Goal: Task Accomplishment & Management: Use online tool/utility

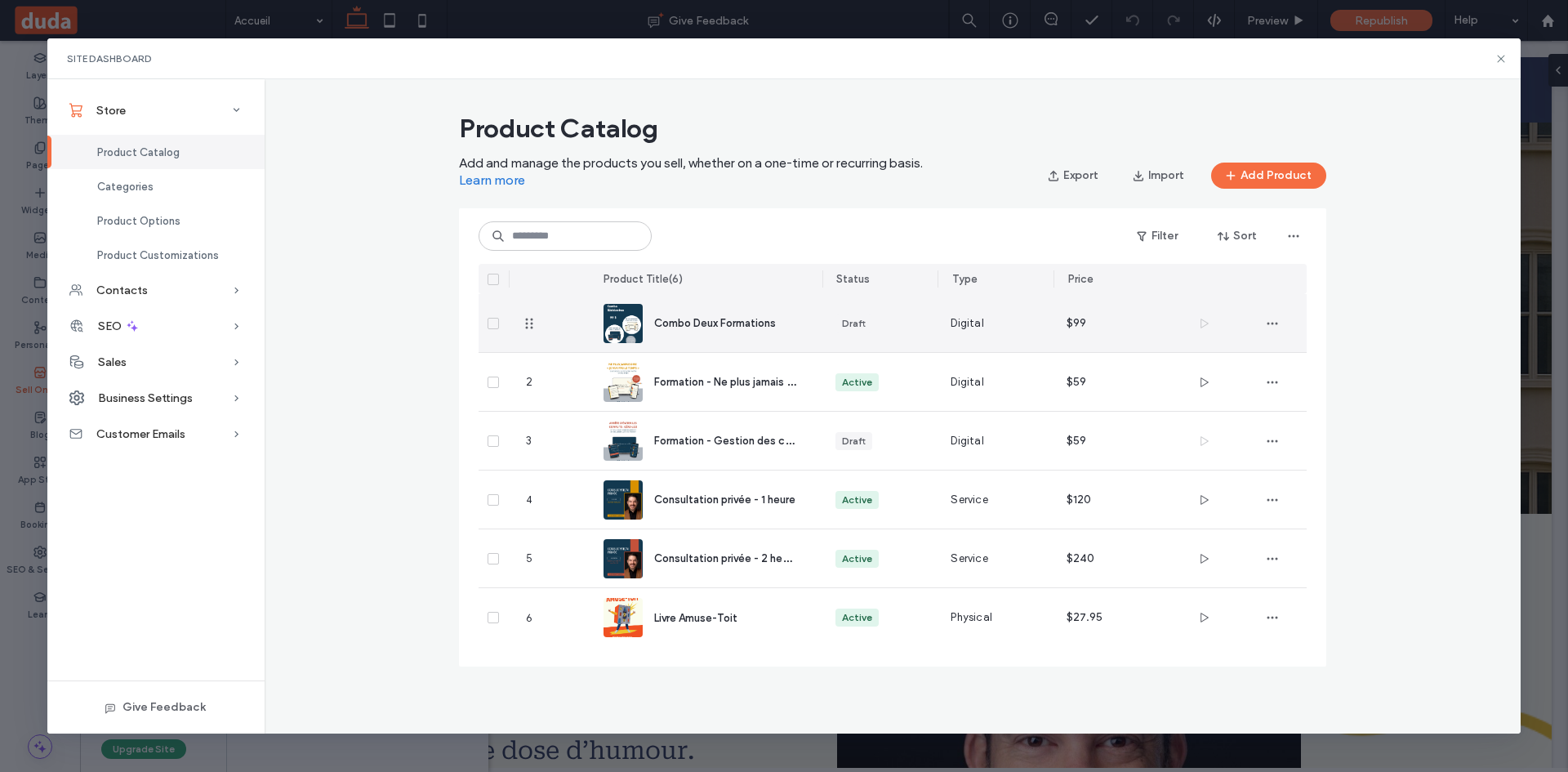
click at [686, 323] on span "Combo Deux Formations" at bounding box center [715, 323] width 122 height 12
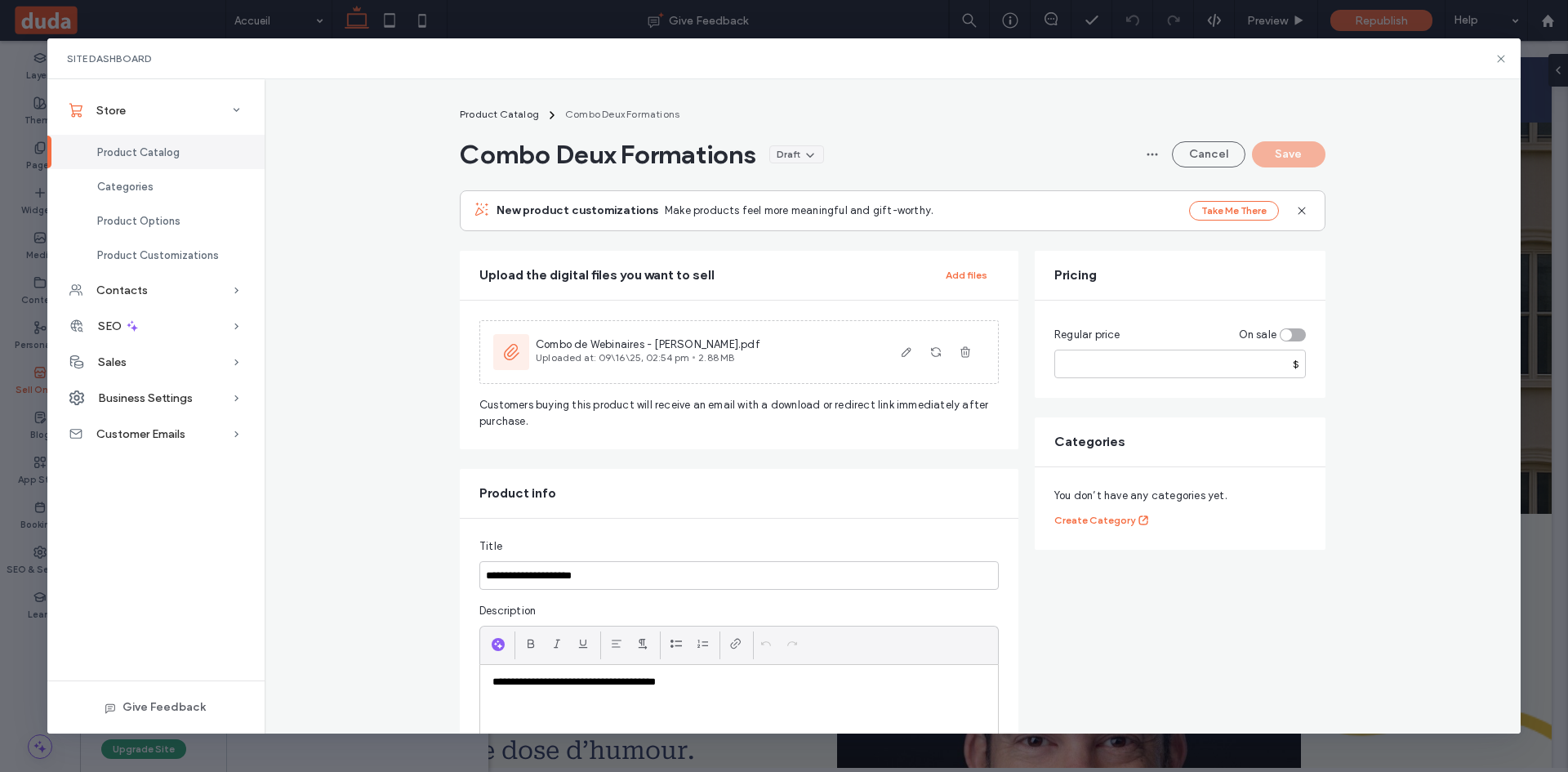
scroll to position [5, 0]
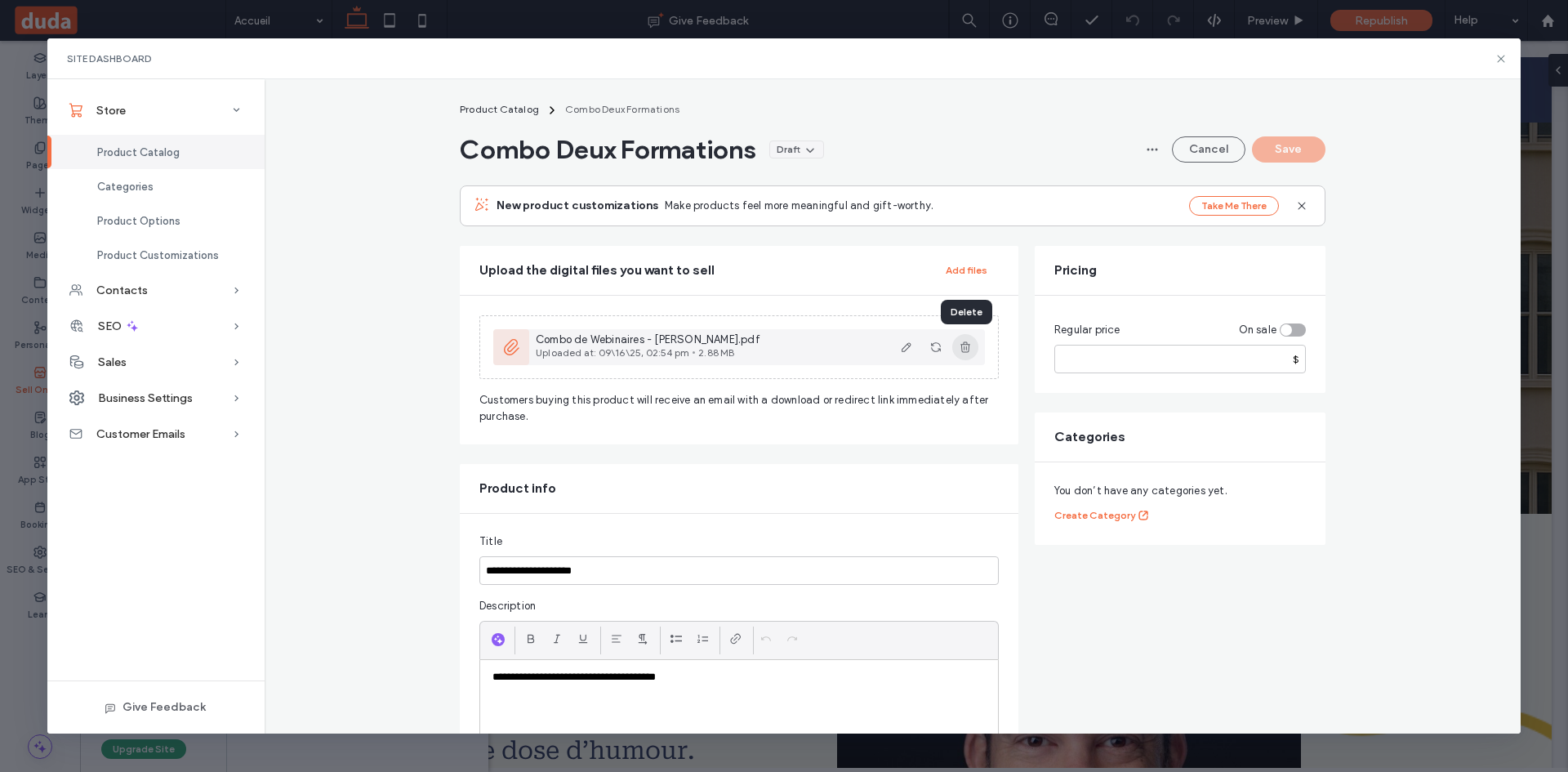
click at [969, 345] on use "button" at bounding box center [966, 347] width 10 height 11
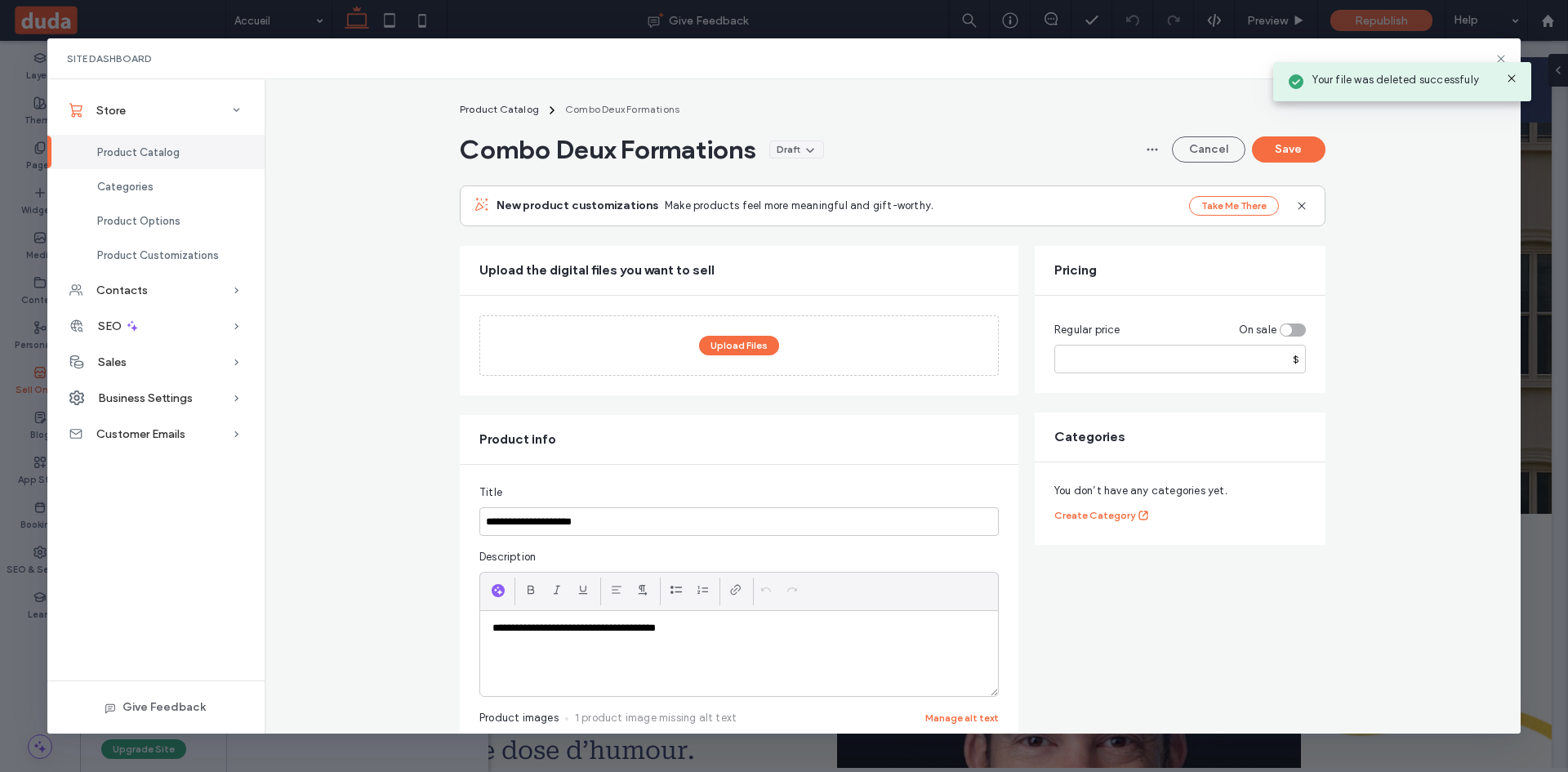
click at [741, 334] on div "Upload Files" at bounding box center [740, 345] width 520 height 60
click at [742, 341] on button "Upload Files" at bounding box center [739, 345] width 80 height 19
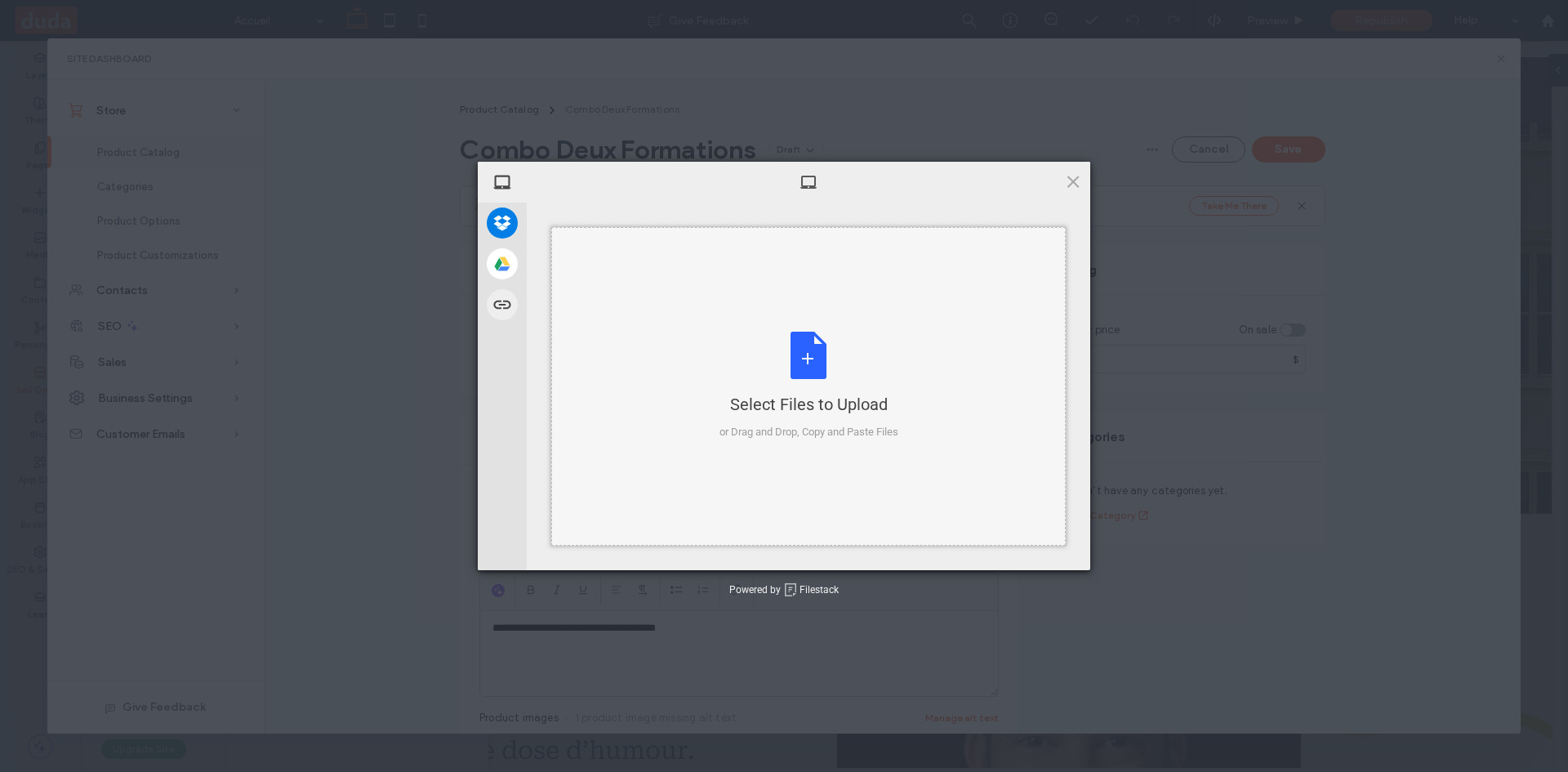
click at [751, 350] on div "Select Files to Upload or Drag and Drop, Copy and Paste Files" at bounding box center [808, 386] width 179 height 108
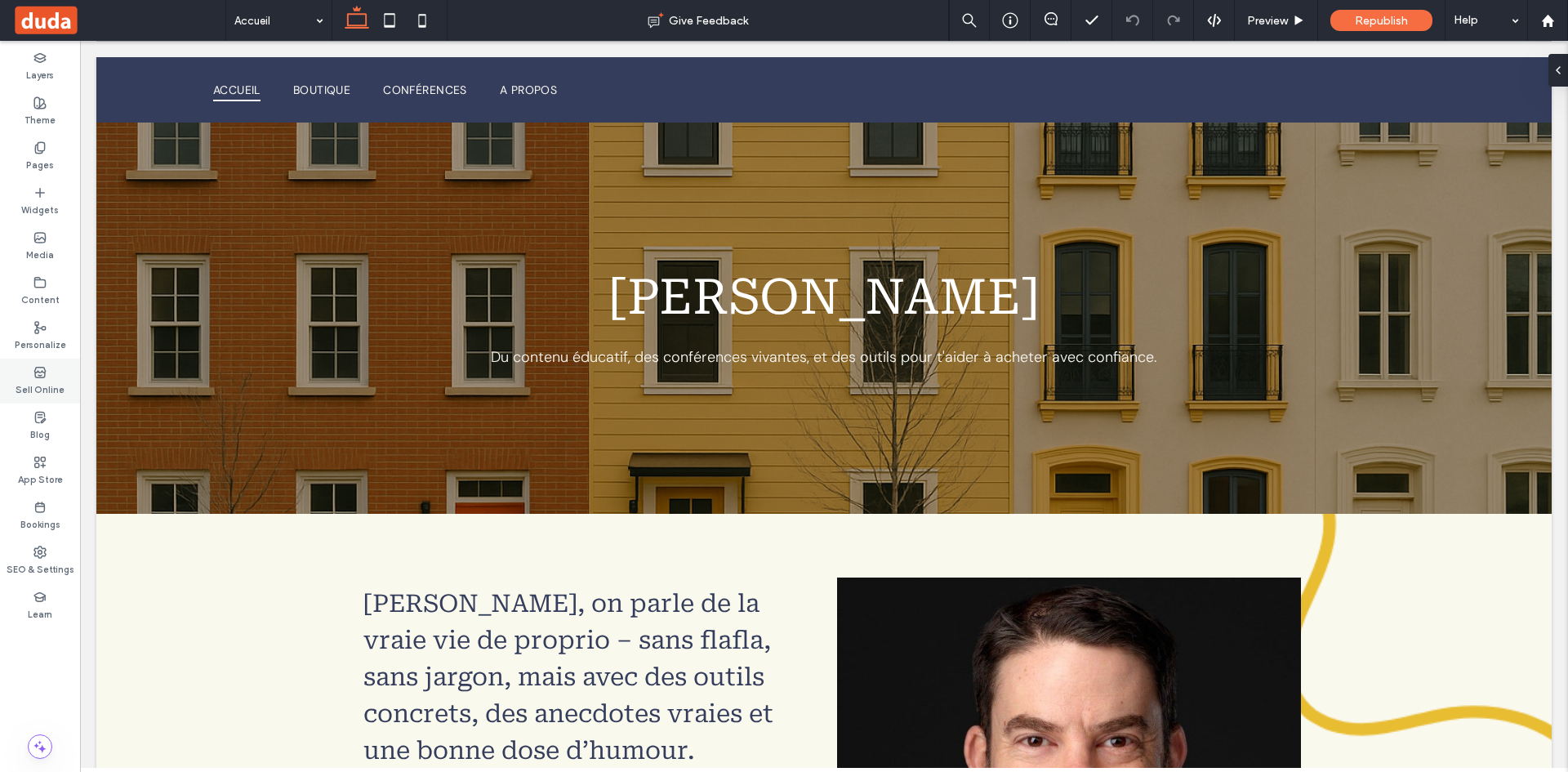
click at [25, 372] on div "Sell Online" at bounding box center [40, 381] width 80 height 45
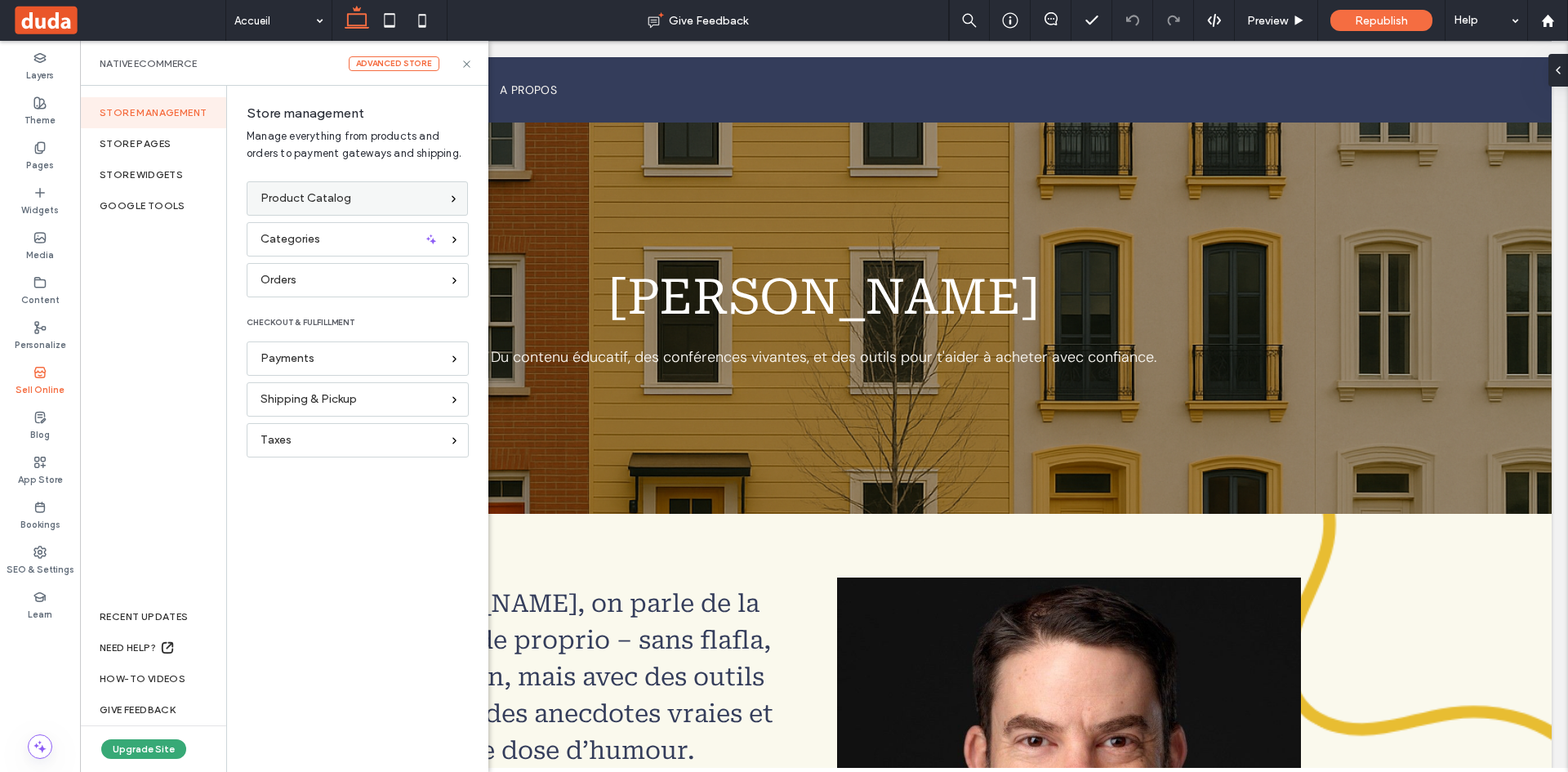
click at [445, 185] on div "Product Catalog" at bounding box center [358, 198] width 222 height 35
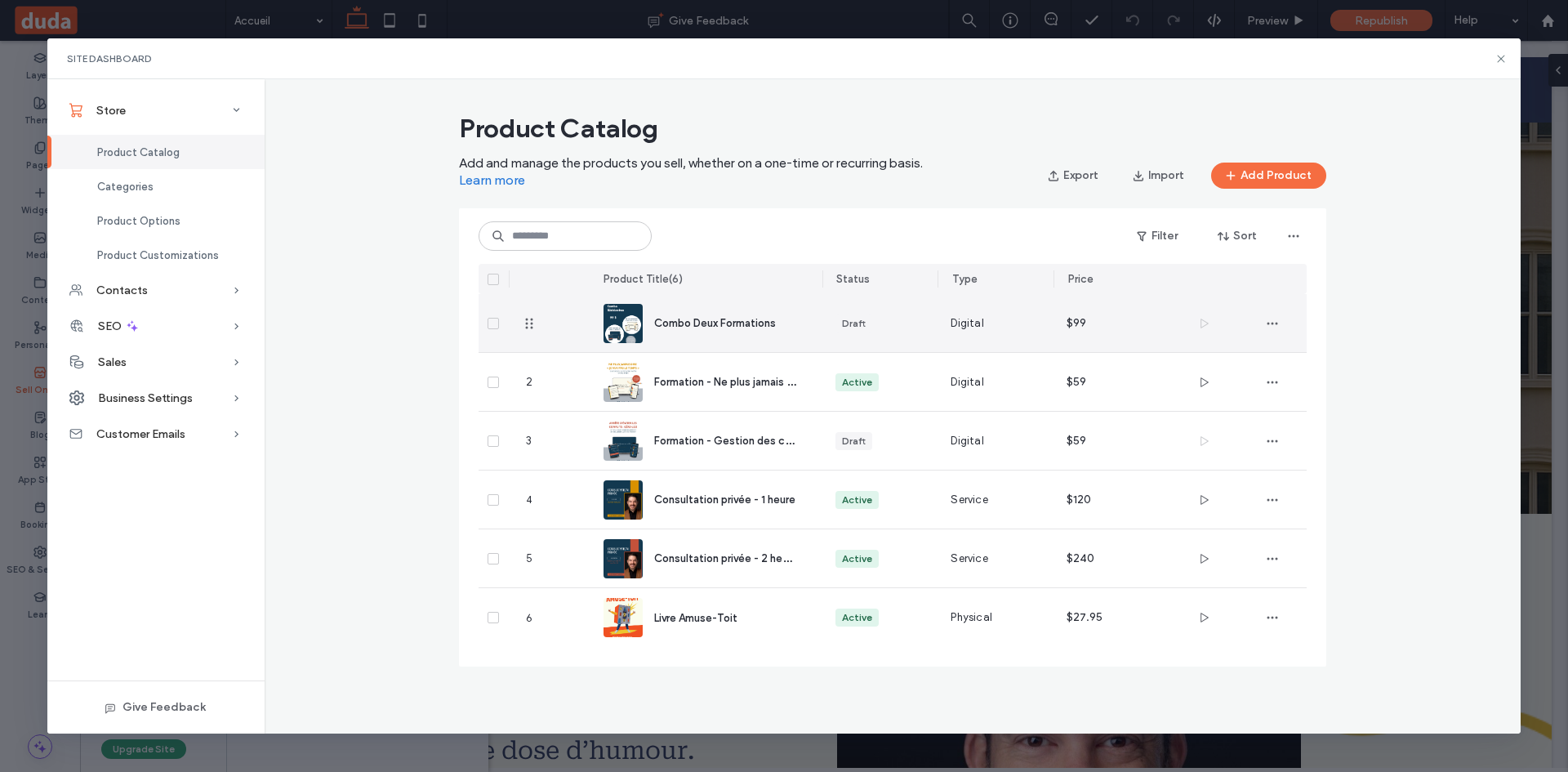
click at [765, 318] on span "Combo Deux Formations" at bounding box center [715, 323] width 122 height 12
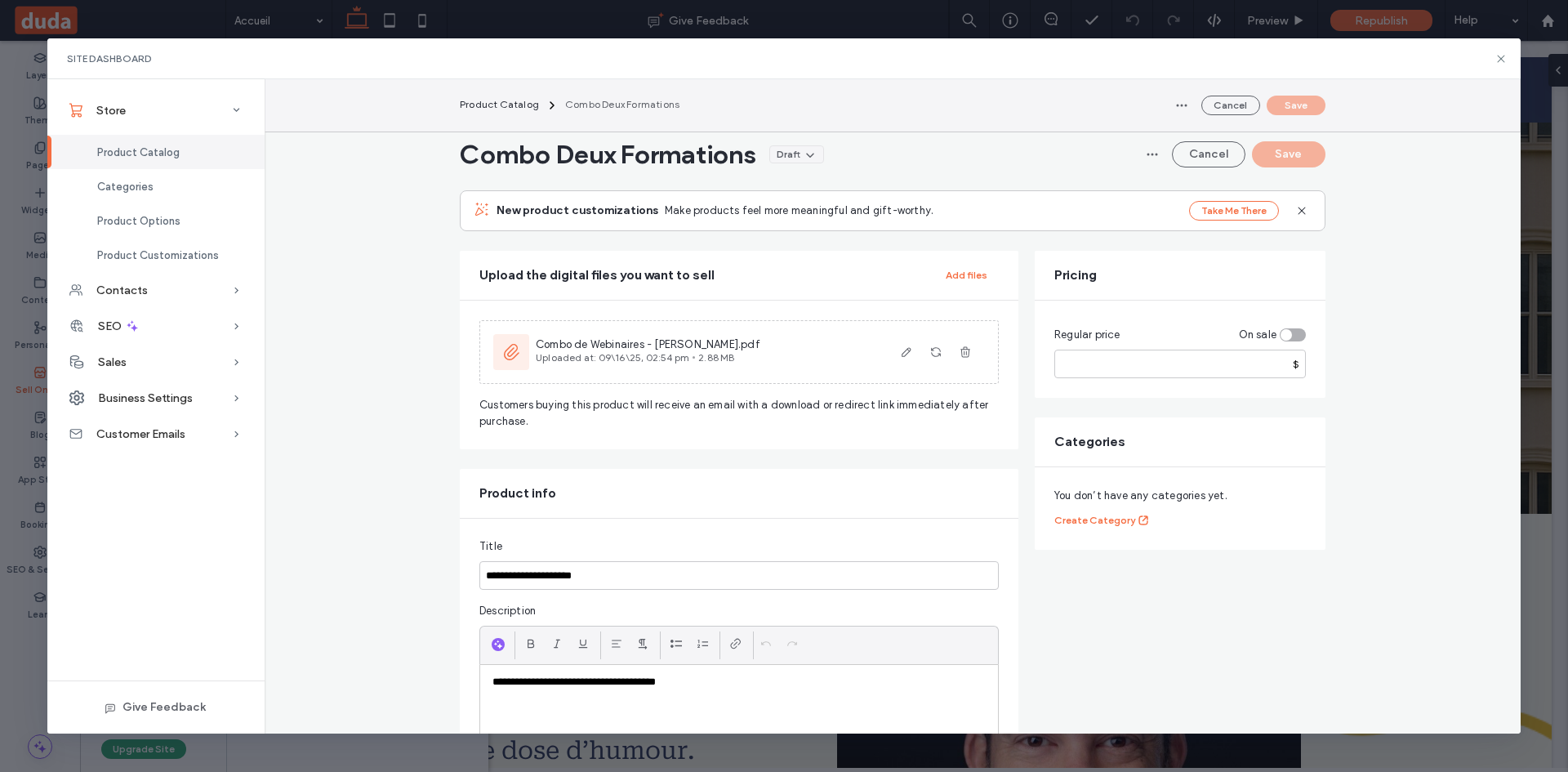
scroll to position [160, 0]
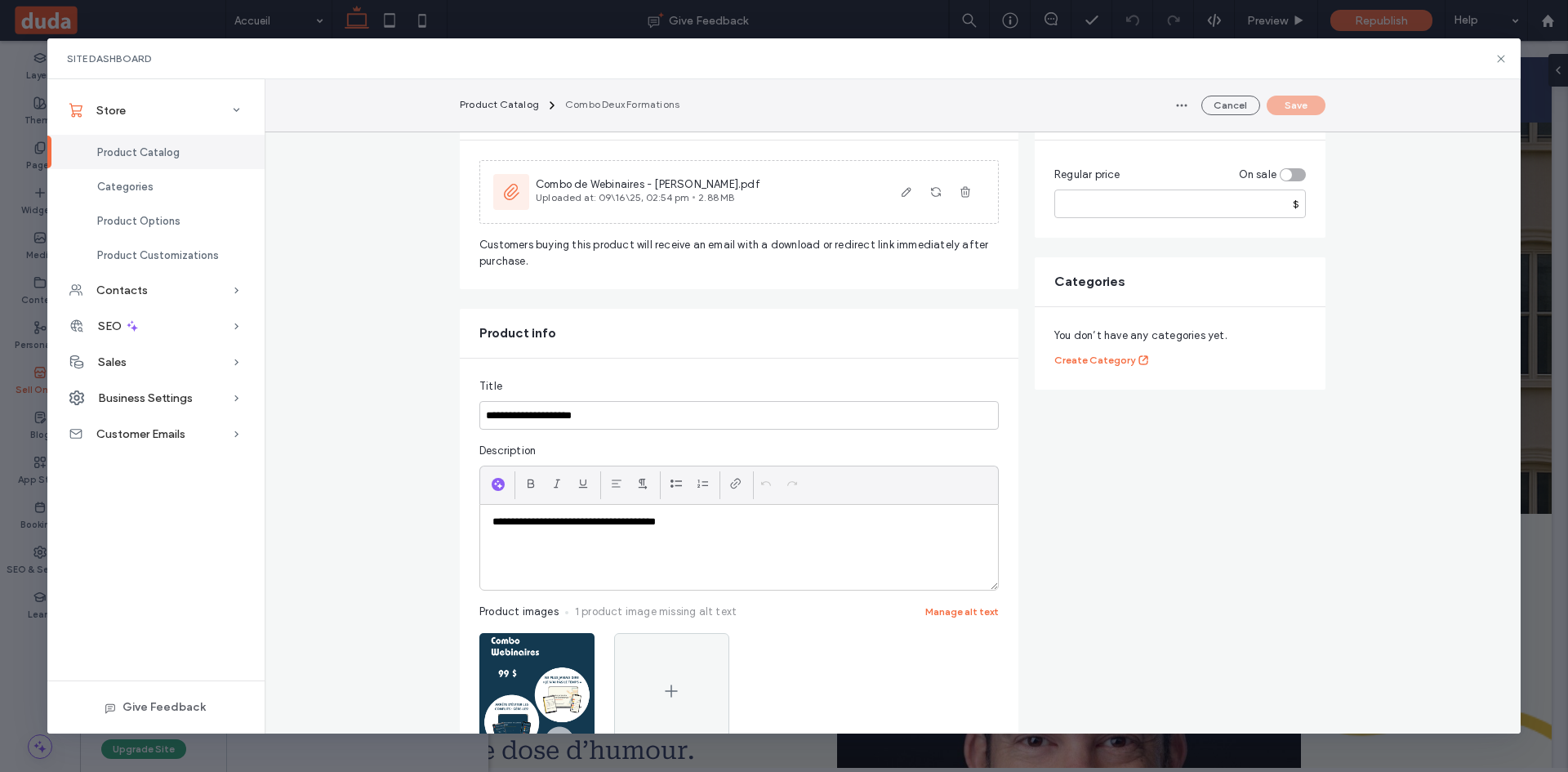
click at [739, 521] on p "**********" at bounding box center [739, 521] width 493 height 14
click at [497, 106] on span "Product Catalog" at bounding box center [499, 104] width 80 height 12
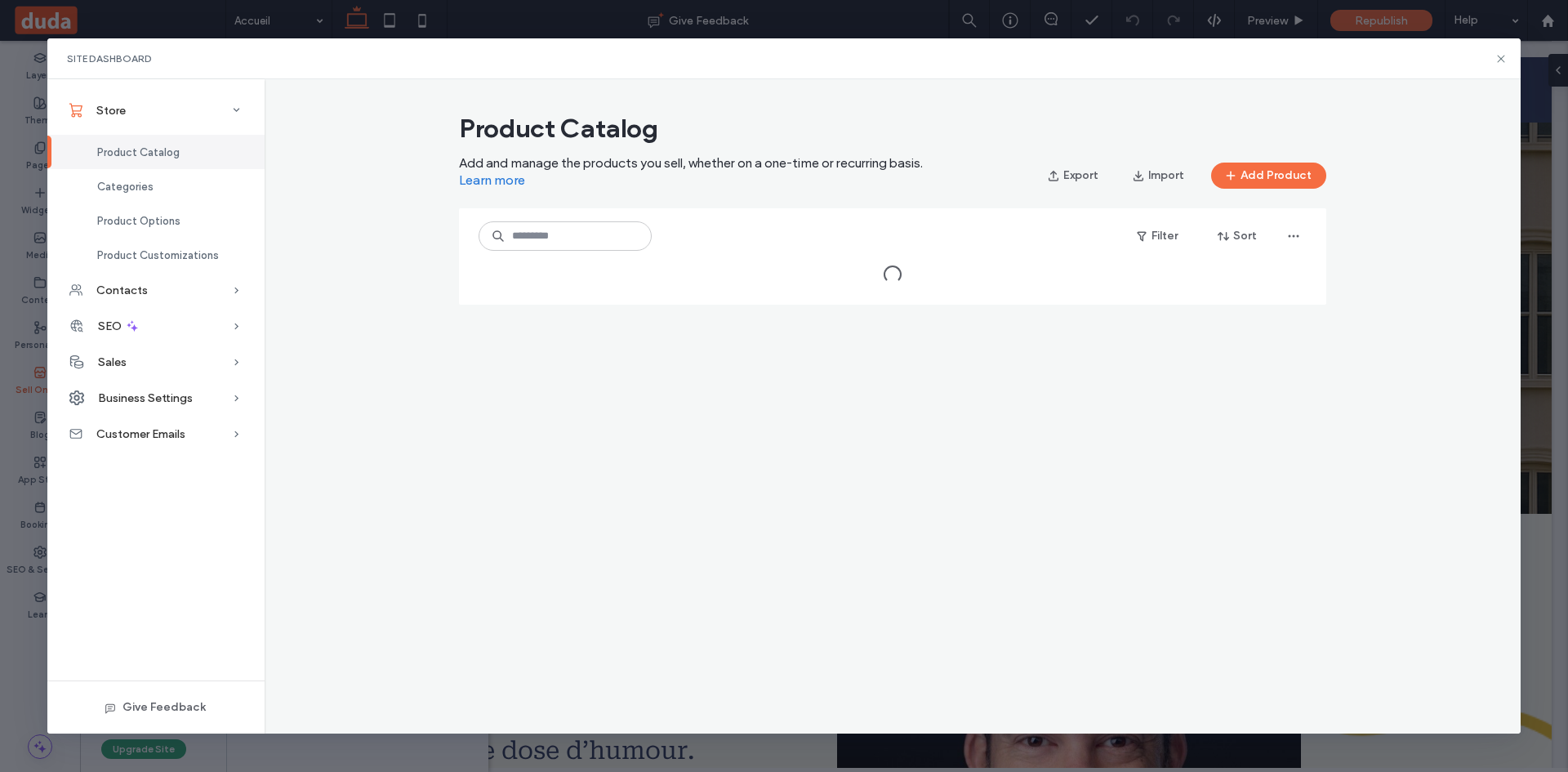
scroll to position [0, 0]
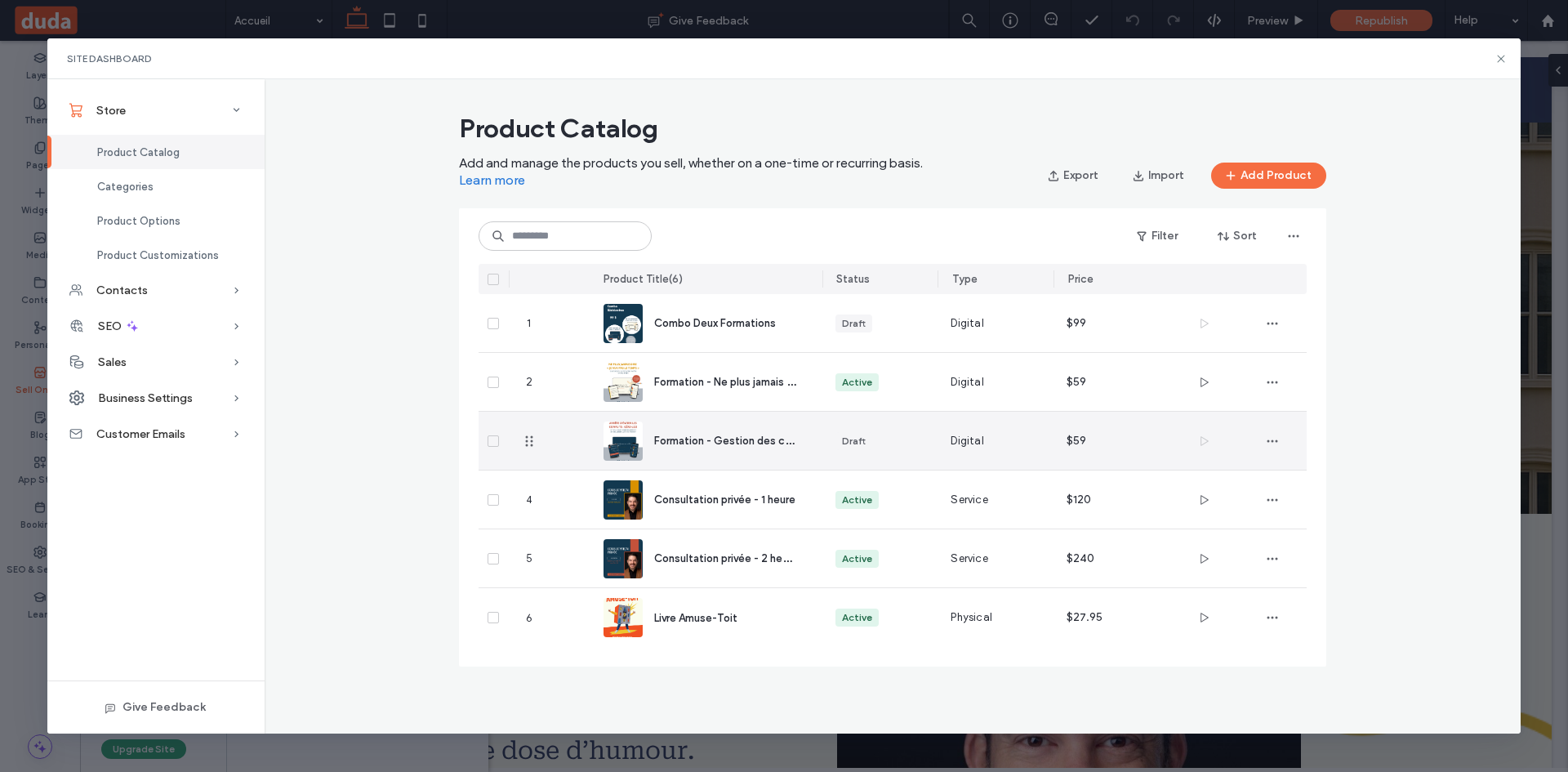
click at [695, 433] on div "Formation - Gestion des conflits" at bounding box center [725, 441] width 142 height 17
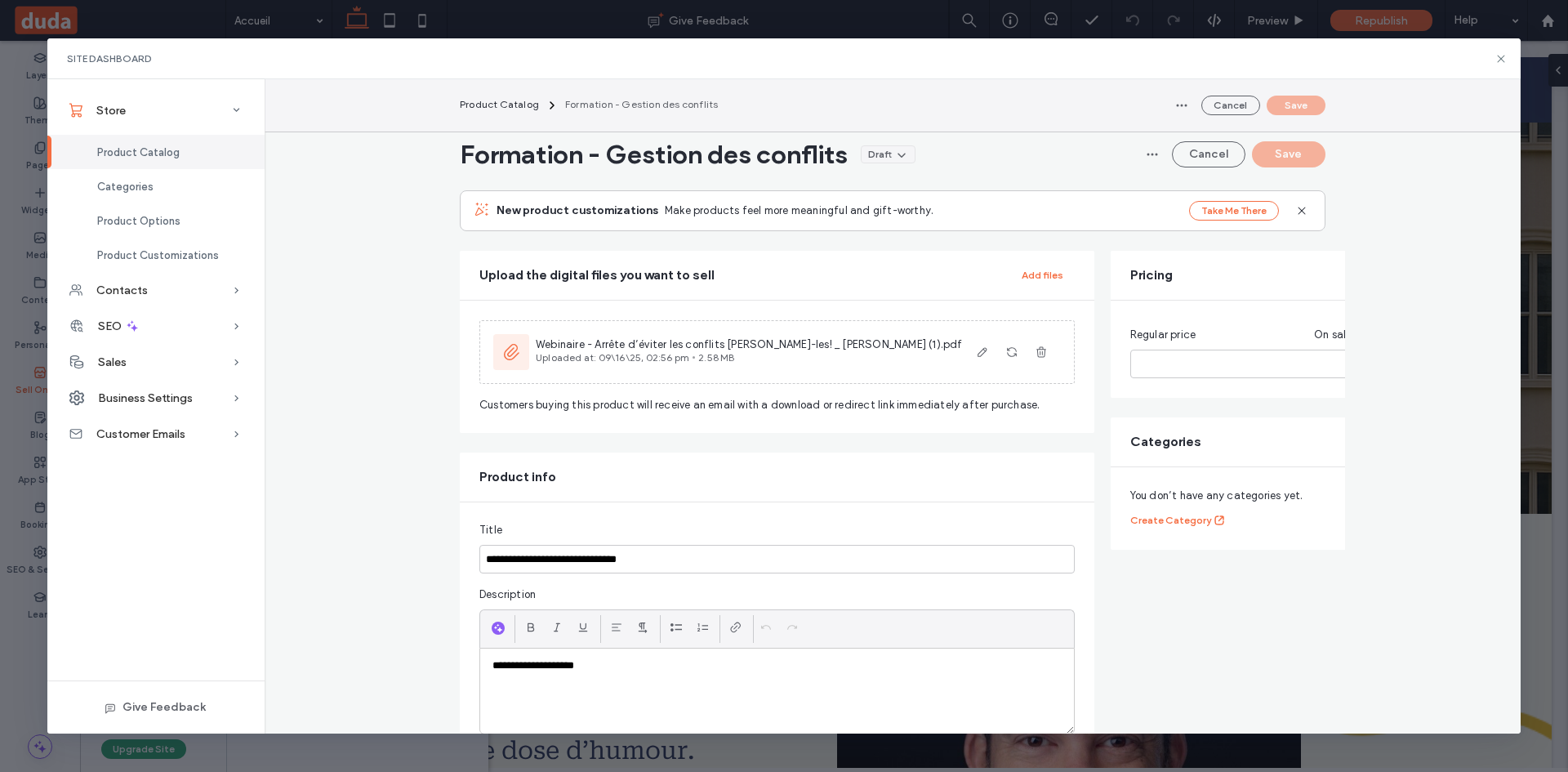
scroll to position [294, 0]
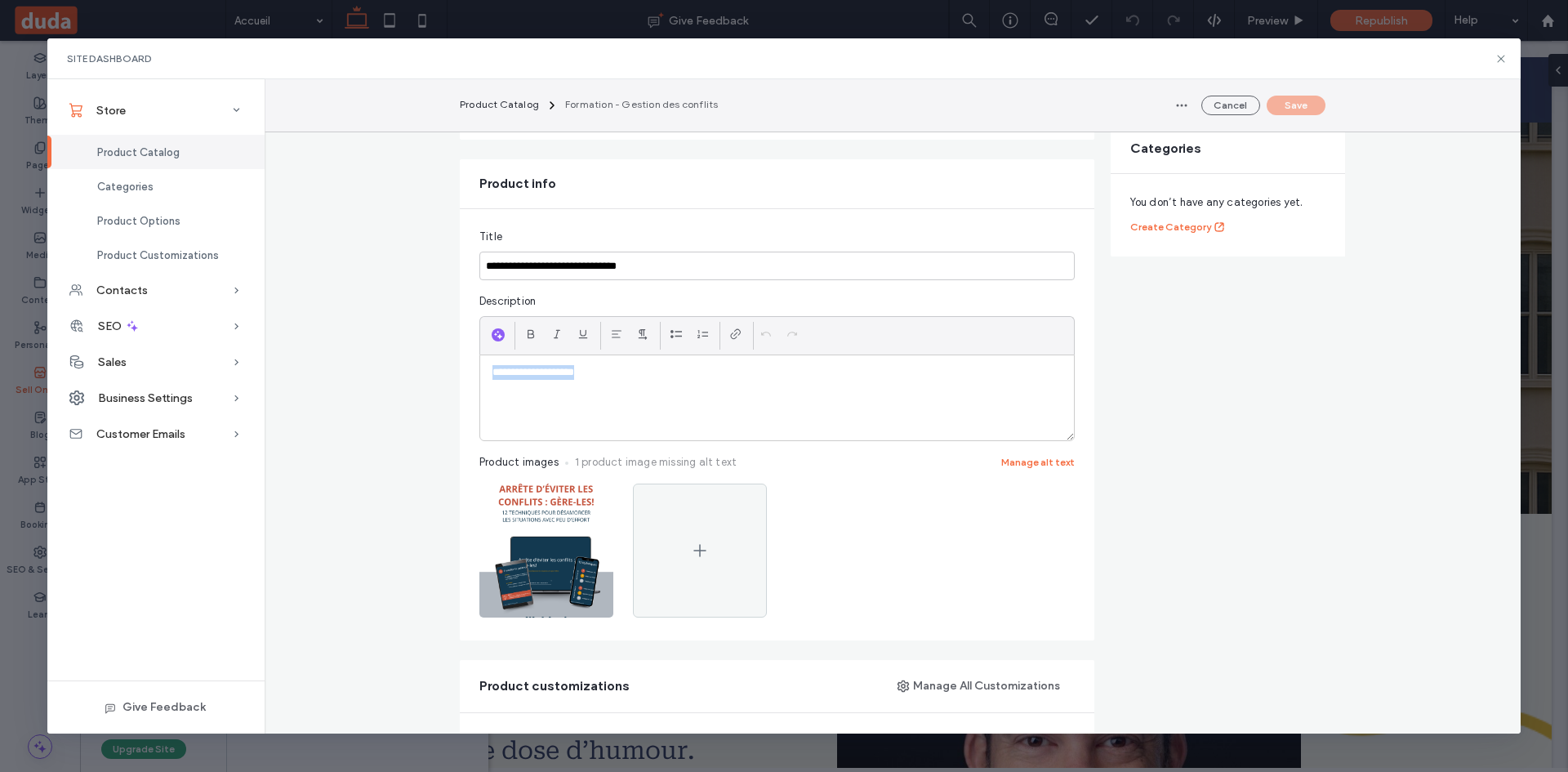
drag, startPoint x: 616, startPoint y: 385, endPoint x: 362, endPoint y: 365, distance: 254.8
paste div
click at [1315, 97] on button "Save" at bounding box center [1296, 105] width 58 height 19
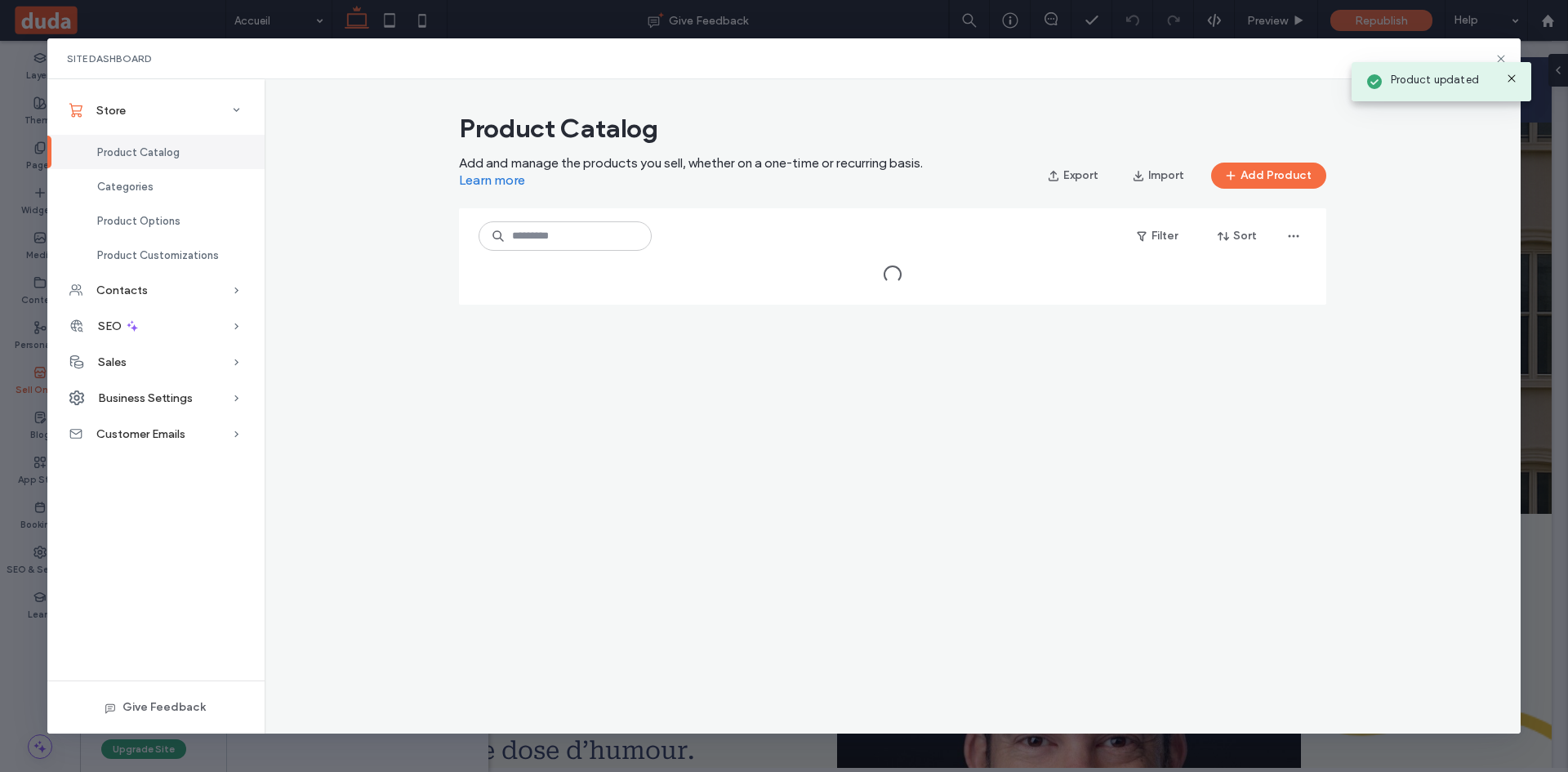
scroll to position [0, 0]
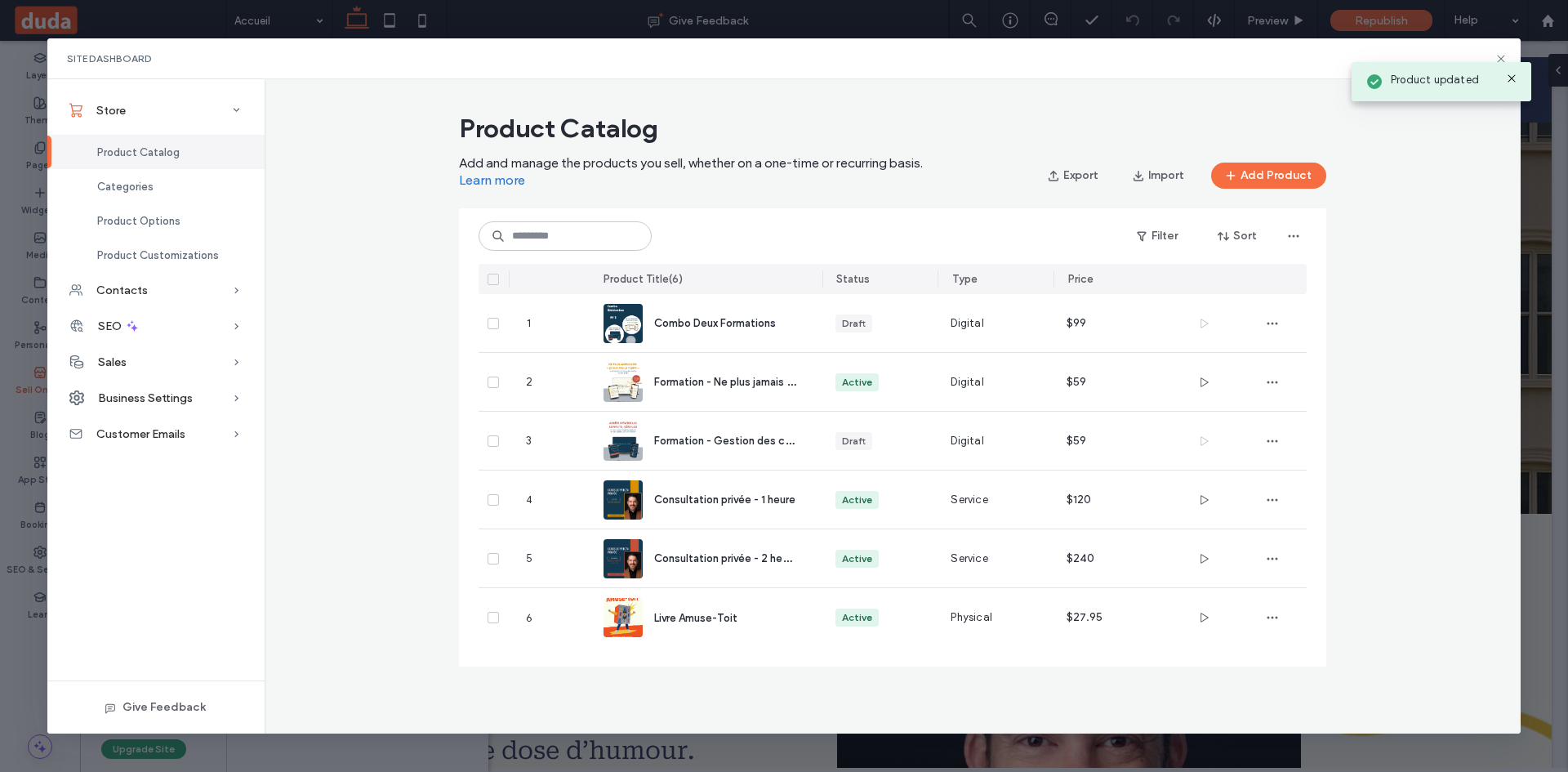
click at [1498, 54] on div "Product updated" at bounding box center [1442, 77] width 188 height 57
click at [1501, 56] on div "Product updated" at bounding box center [1442, 77] width 188 height 57
click at [1503, 60] on use at bounding box center [1501, 58] width 8 height 8
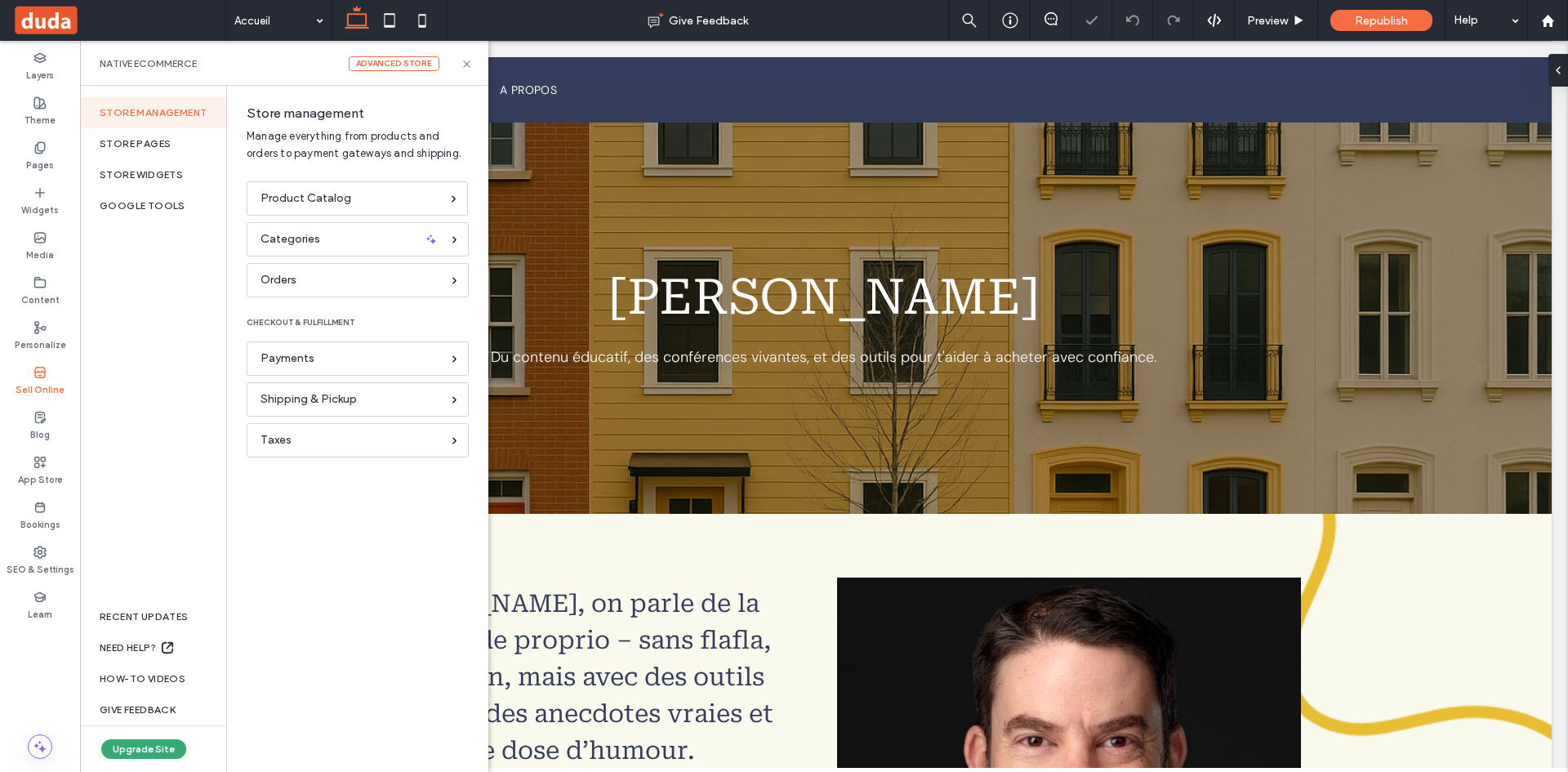
click at [42, 25] on span at bounding box center [118, 20] width 213 height 33
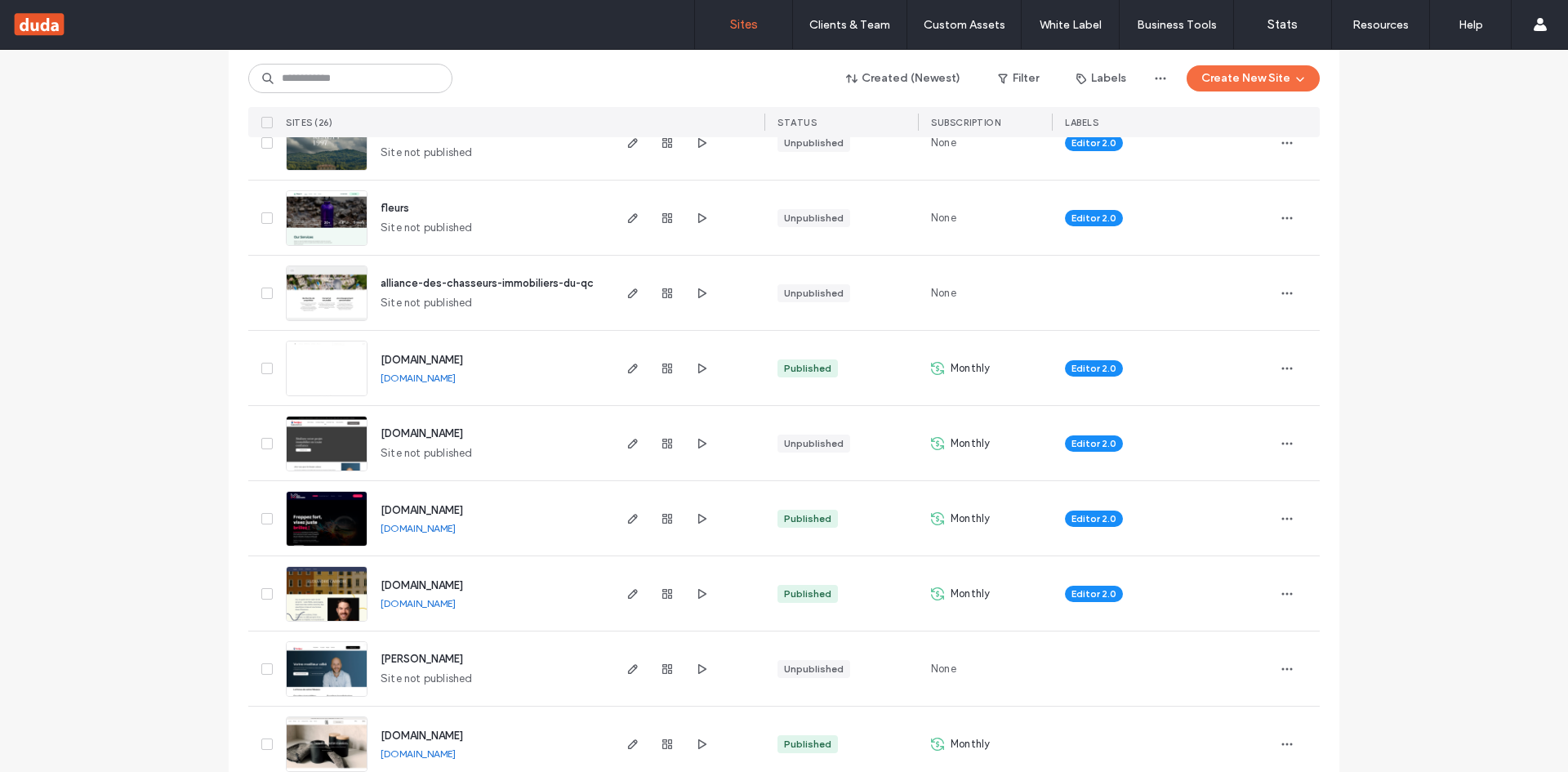
scroll to position [646, 0]
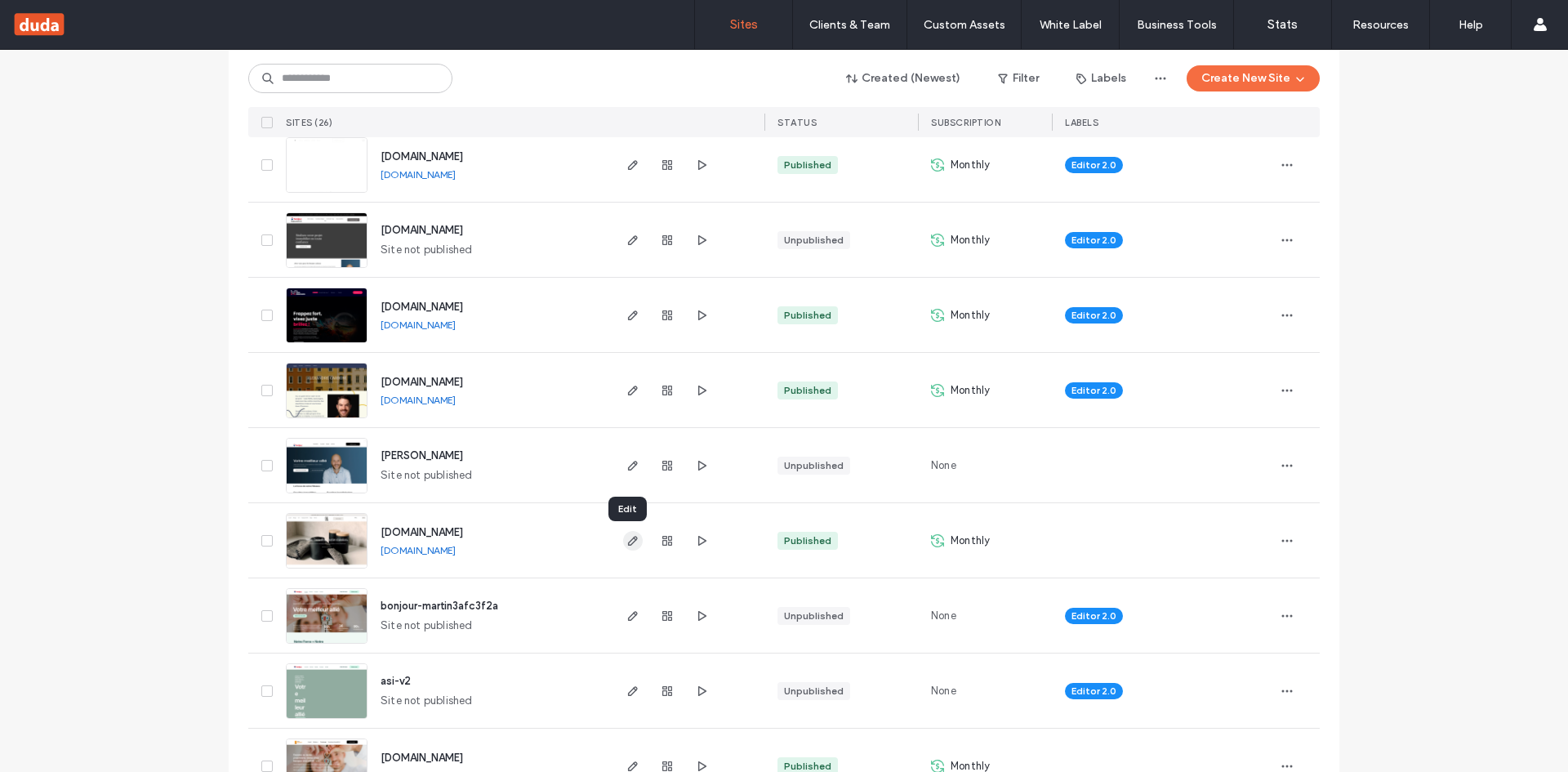
click at [634, 542] on span "button" at bounding box center [632, 540] width 19 height 19
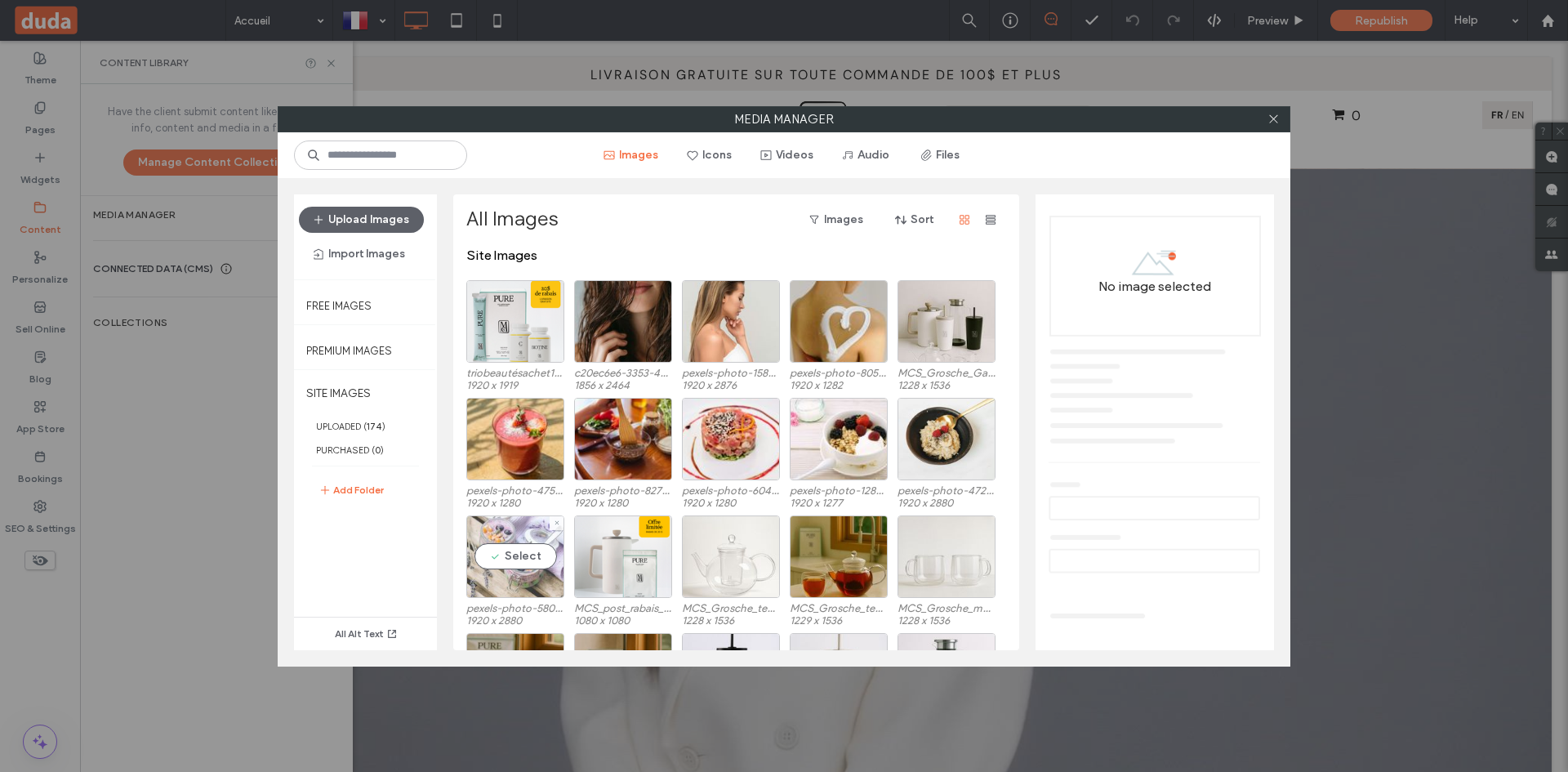
click at [520, 550] on div "Select" at bounding box center [515, 556] width 98 height 82
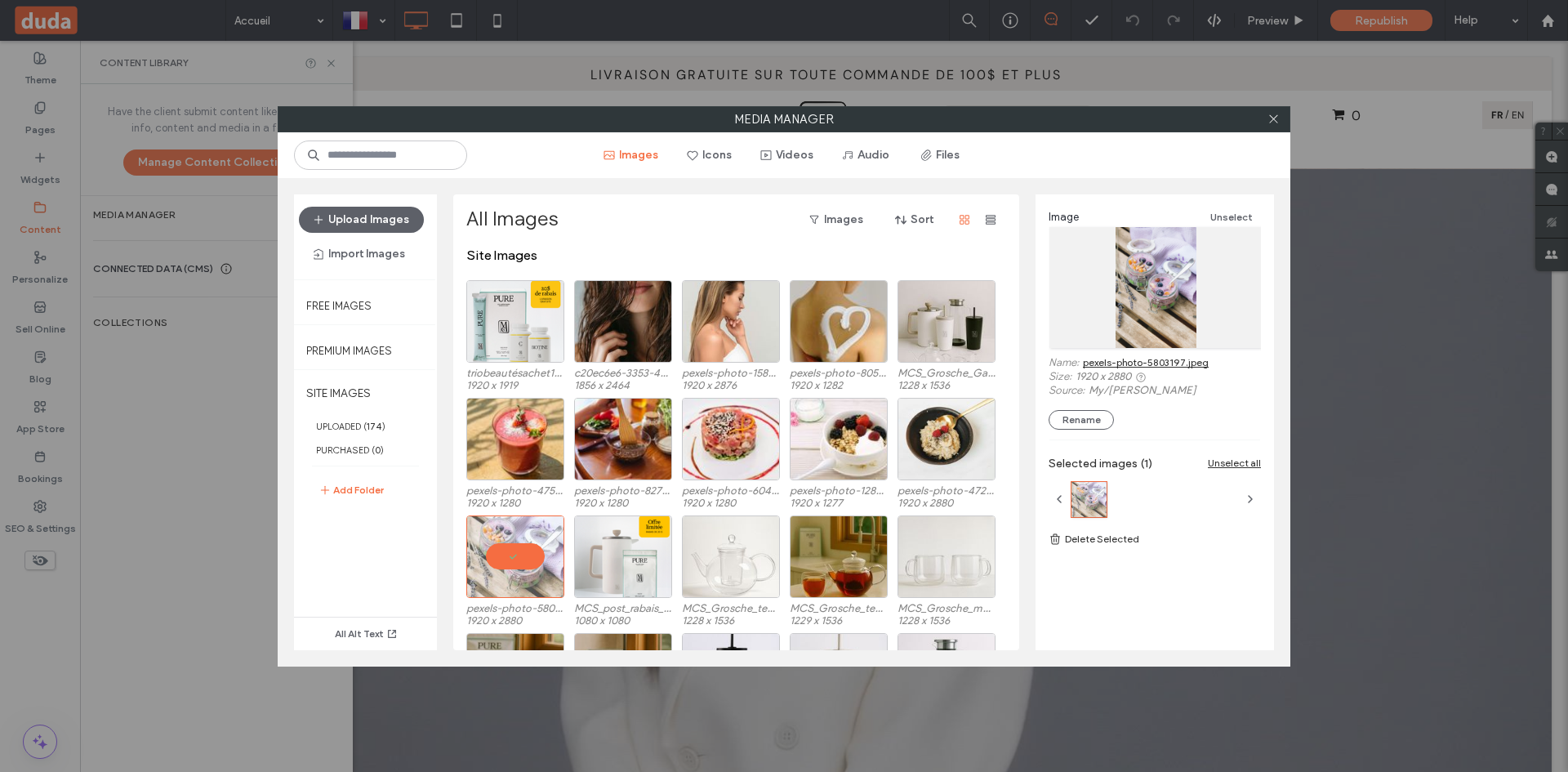
click at [1164, 361] on link "pexels-photo-5803197.jpeg" at bounding box center [1146, 362] width 126 height 12
click at [856, 322] on div "Select" at bounding box center [839, 321] width 98 height 82
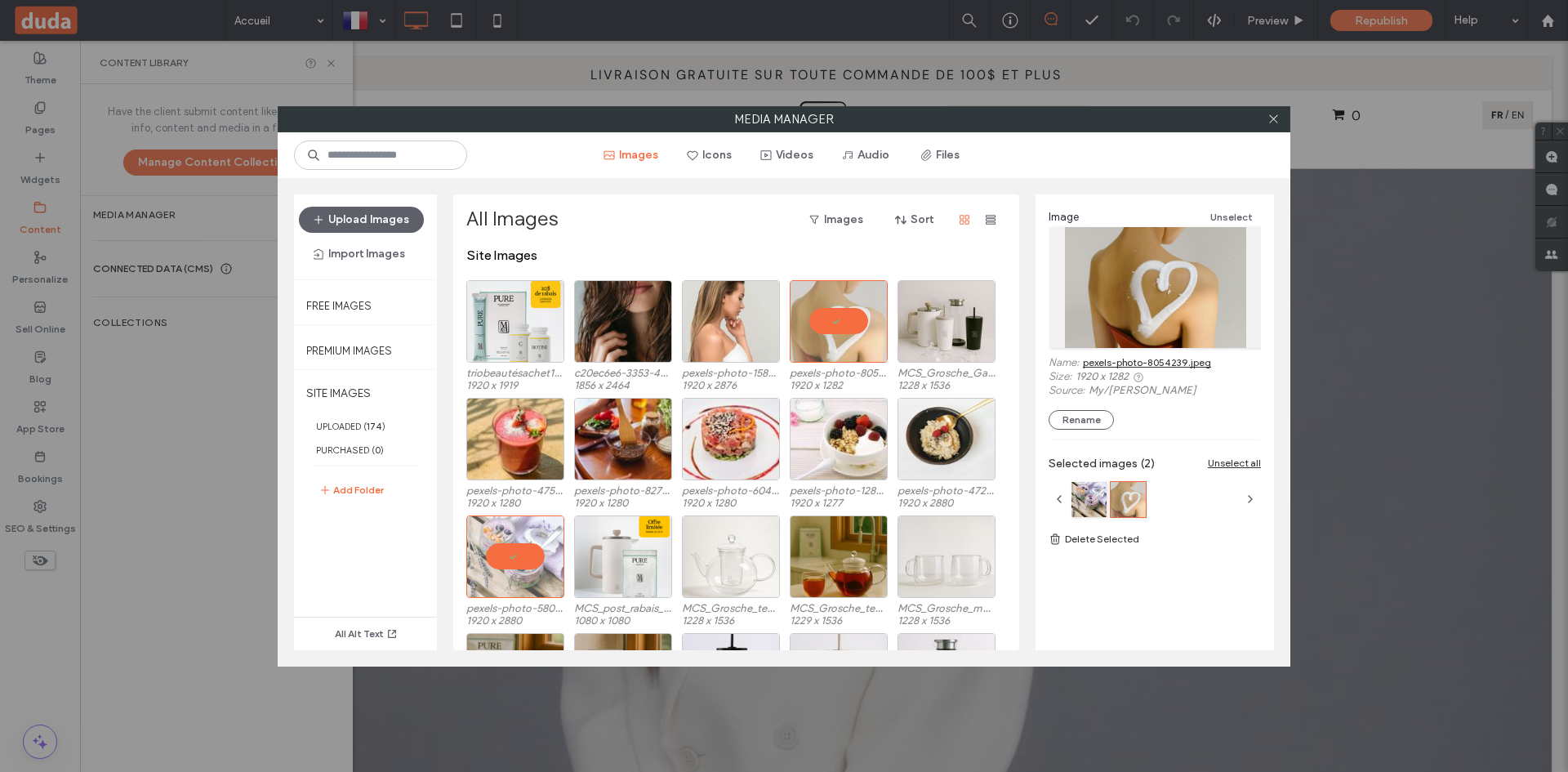
click at [1155, 361] on link "pexels-photo-8054239.jpeg" at bounding box center [1147, 362] width 129 height 12
